Goal: Task Accomplishment & Management: Complete application form

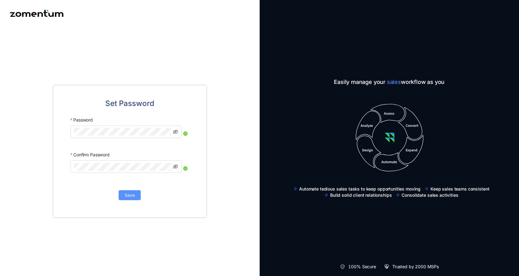
click at [130, 196] on span "Save" at bounding box center [130, 195] width 10 height 7
click at [132, 197] on span "Save" at bounding box center [130, 195] width 10 height 7
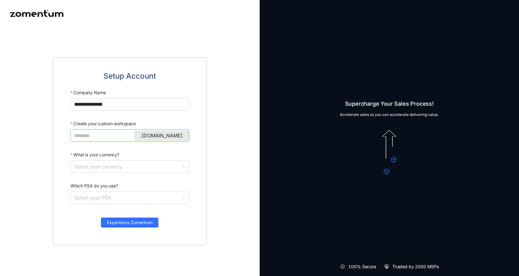
click at [109, 138] on input "Create your custom workspace" at bounding box center [129, 136] width 110 height 8
type input "**********"
click at [110, 165] on input "What is your currency?" at bounding box center [127, 167] width 107 height 12
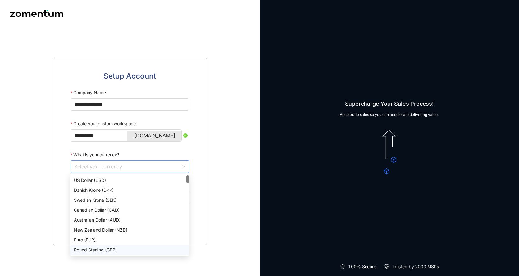
click at [102, 248] on div "Pound Sterling (GBP)" at bounding box center [129, 249] width 111 height 7
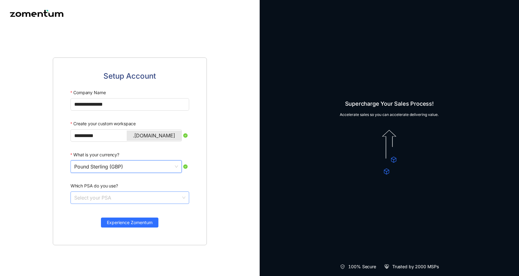
click at [115, 196] on input "Which PSA do you use?" at bounding box center [127, 198] width 107 height 12
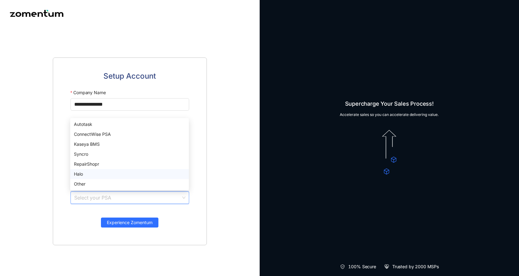
click at [104, 173] on div "Halo" at bounding box center [129, 174] width 111 height 7
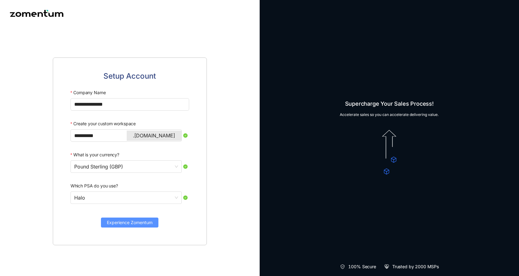
click at [129, 222] on span "Experience Zomentum" at bounding box center [130, 222] width 46 height 7
